Goal: Task Accomplishment & Management: Complete application form

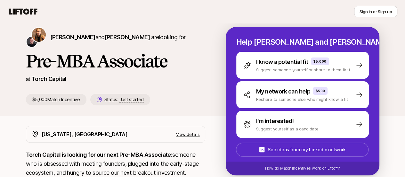
scroll to position [32, 0]
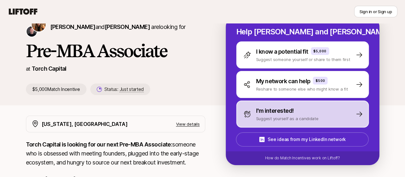
click at [295, 115] on p "Suggest yourself as a candidate" at bounding box center [287, 118] width 62 height 6
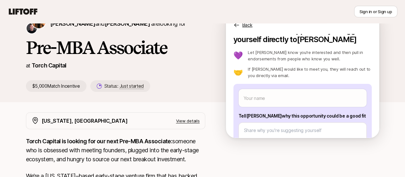
scroll to position [0, 0]
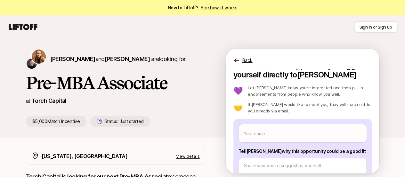
click at [253, 62] on p "Back" at bounding box center [248, 60] width 10 height 8
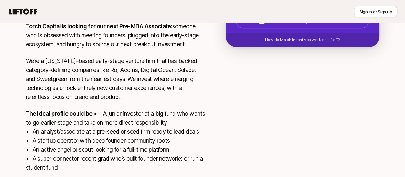
scroll to position [160, 0]
